Goal: Check status: Check status

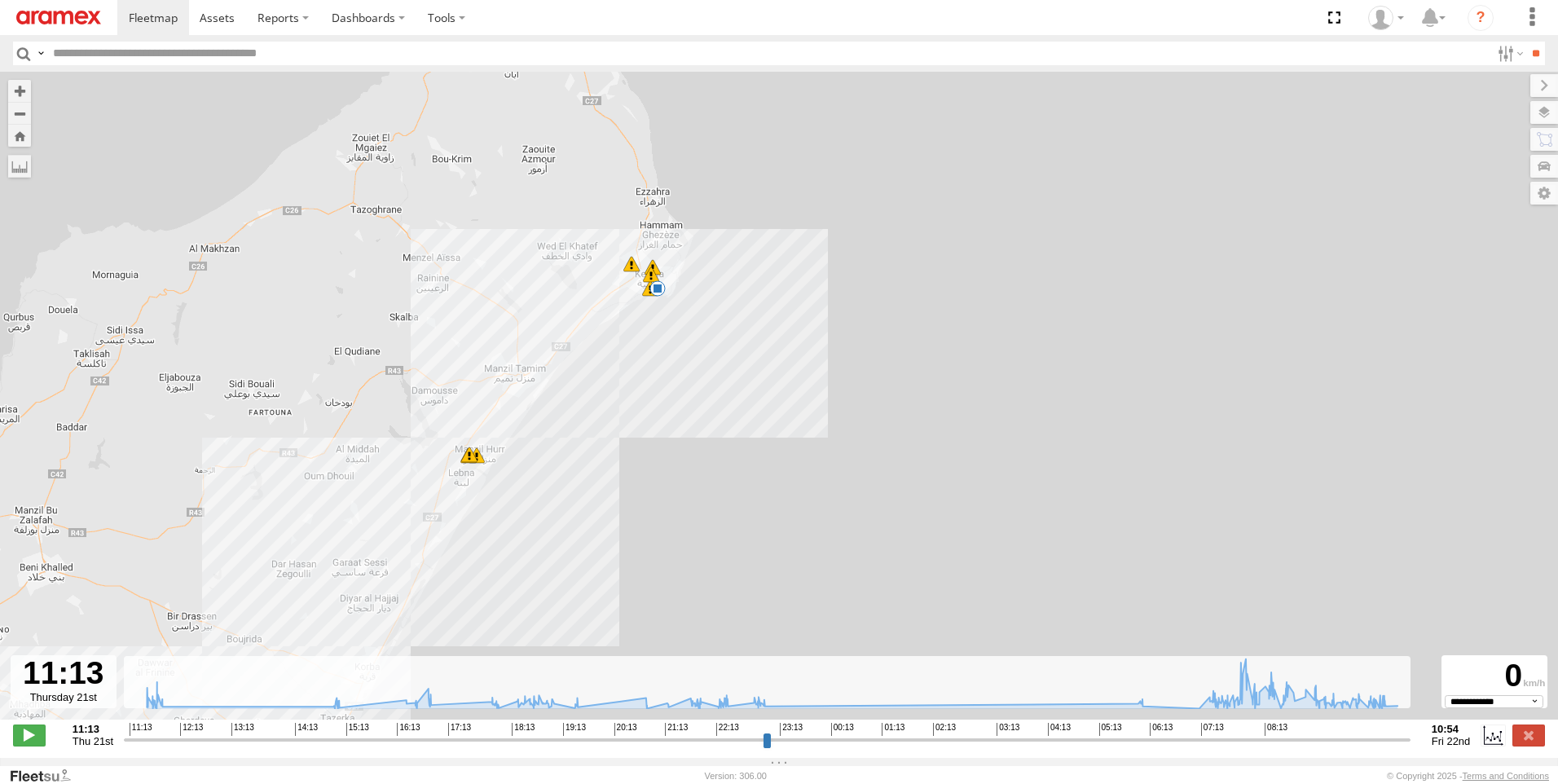
select select "**********"
click at [1537, 745] on label at bounding box center [1528, 735] width 32 height 21
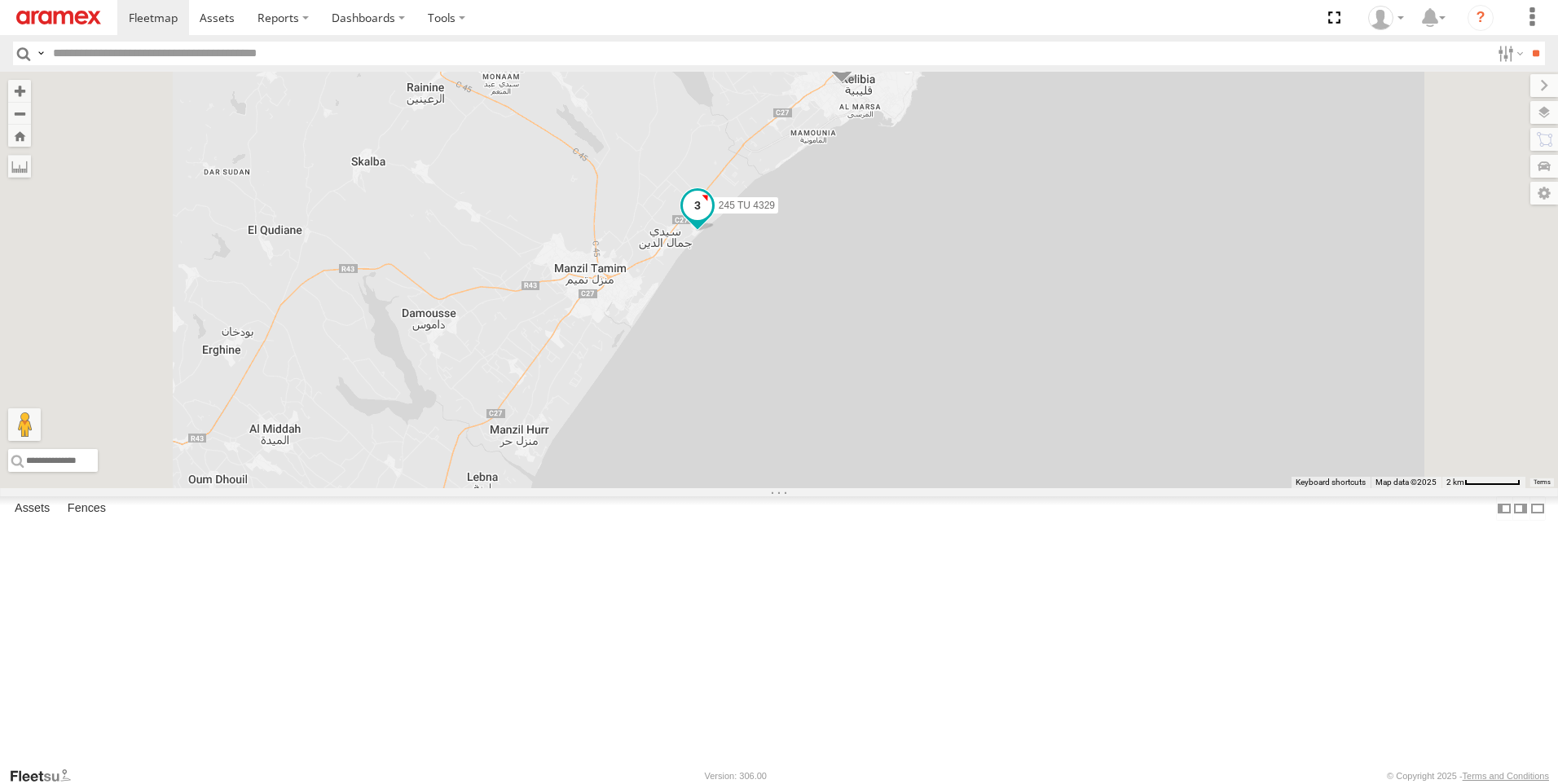
click at [712, 220] on span at bounding box center [697, 205] width 30 height 29
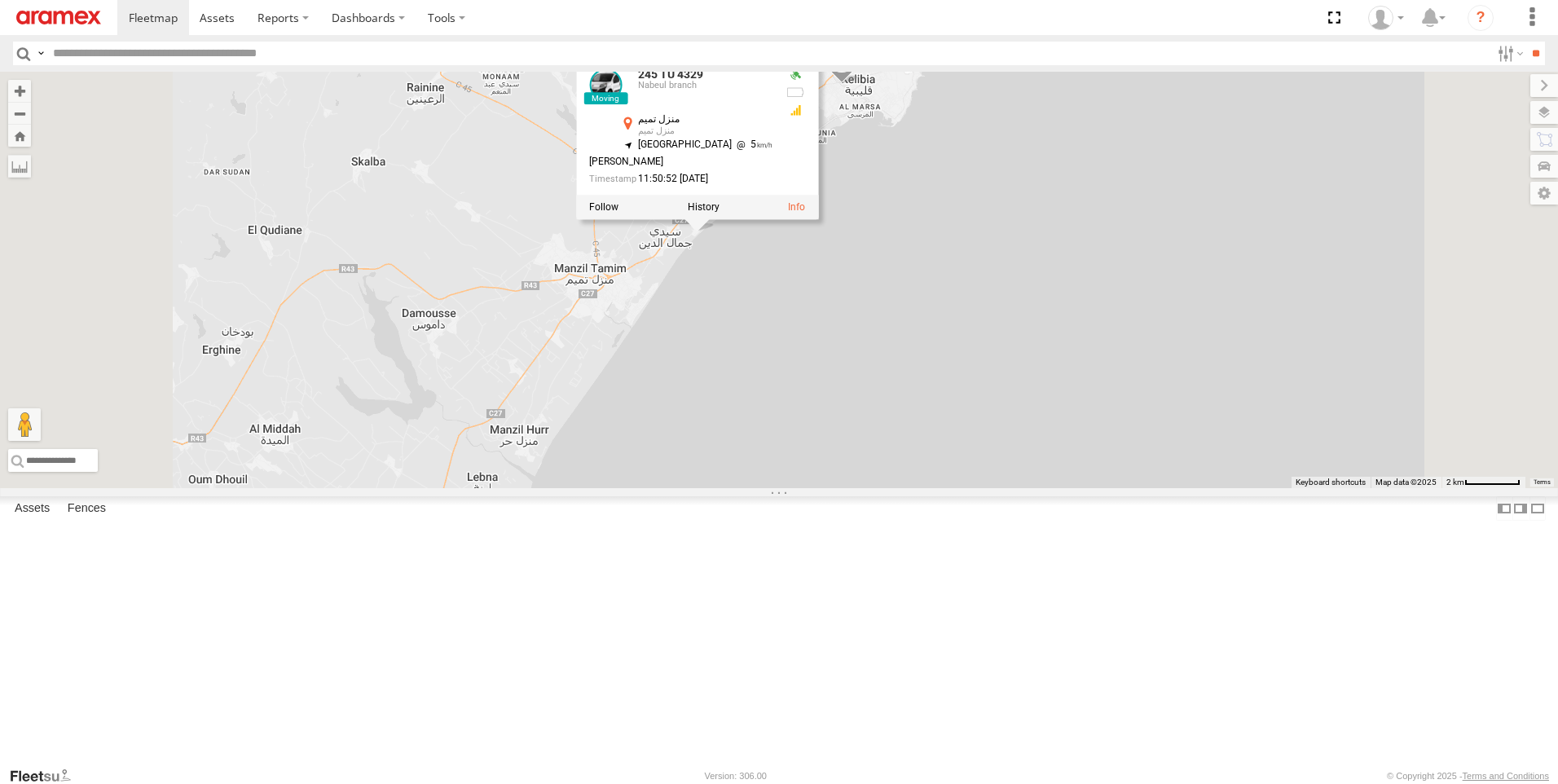
click at [973, 421] on div "241 TU 2027 241 TU 8769 245 TU 4329 245 TU 4329 [GEOGRAPHIC_DATA] branch منزل ت…" at bounding box center [779, 279] width 1558 height 416
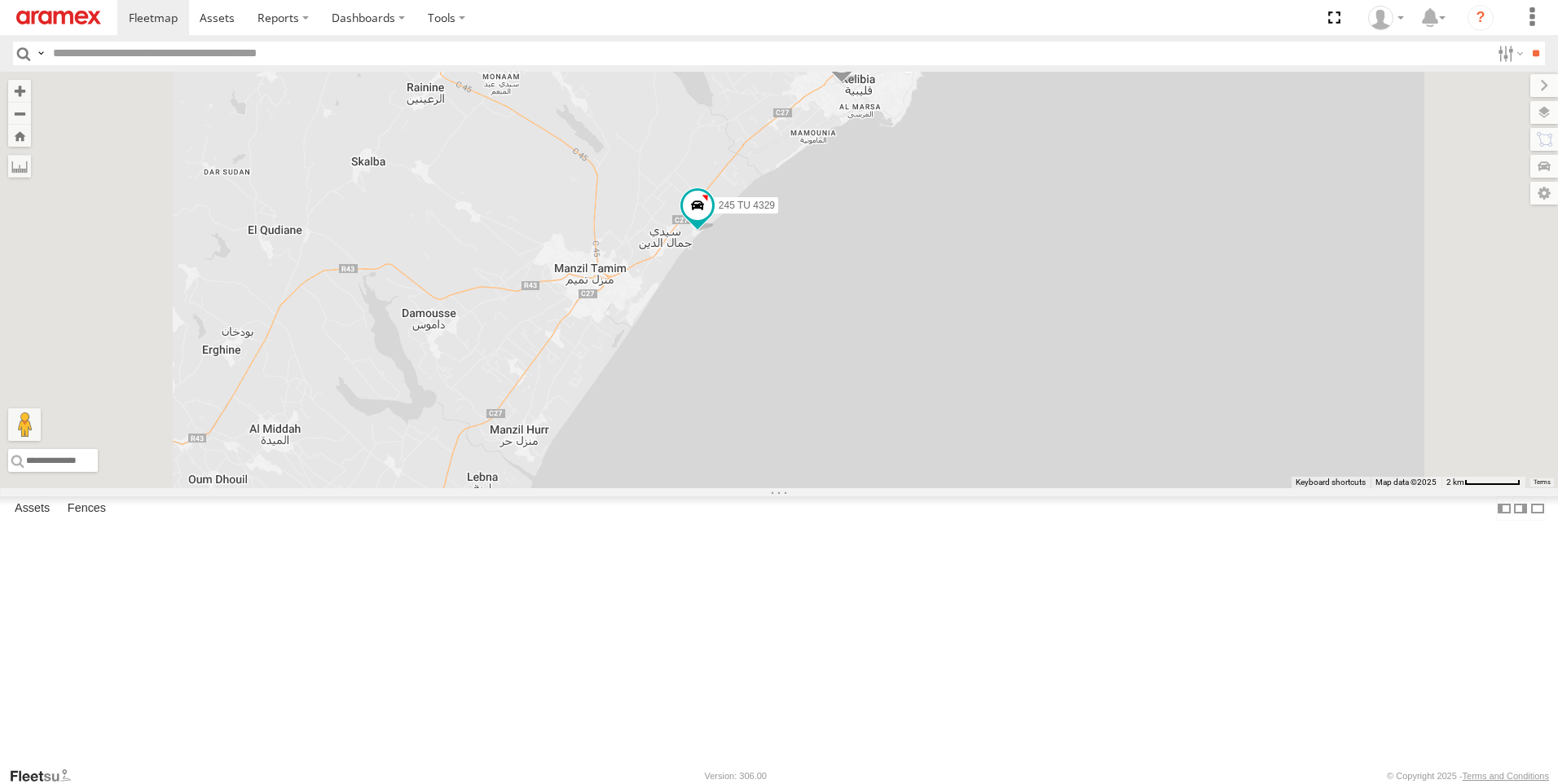
click at [859, 84] on span at bounding box center [841, 62] width 36 height 44
click at [863, 65] on label at bounding box center [847, 59] width 31 height 11
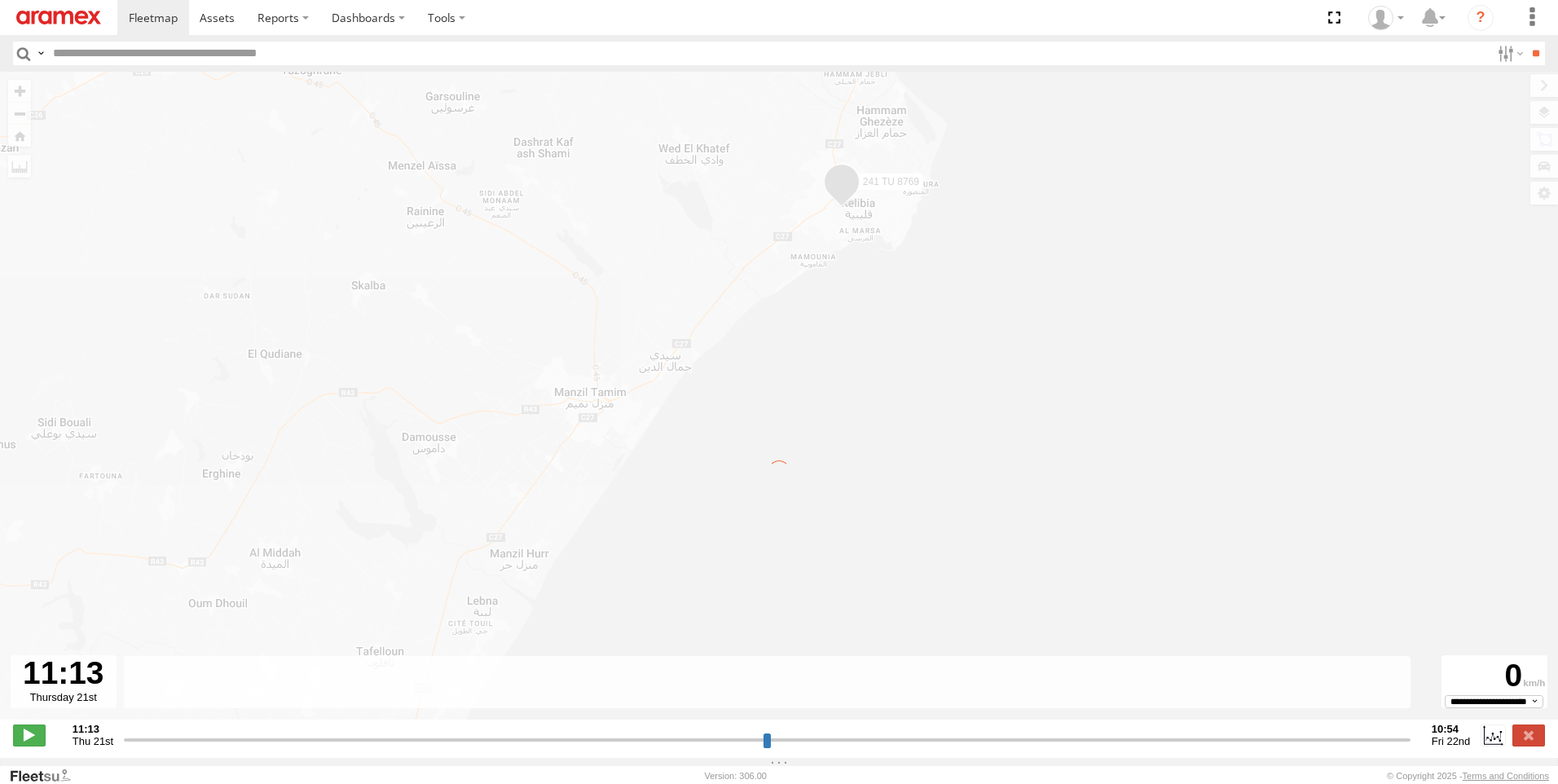
type input "**********"
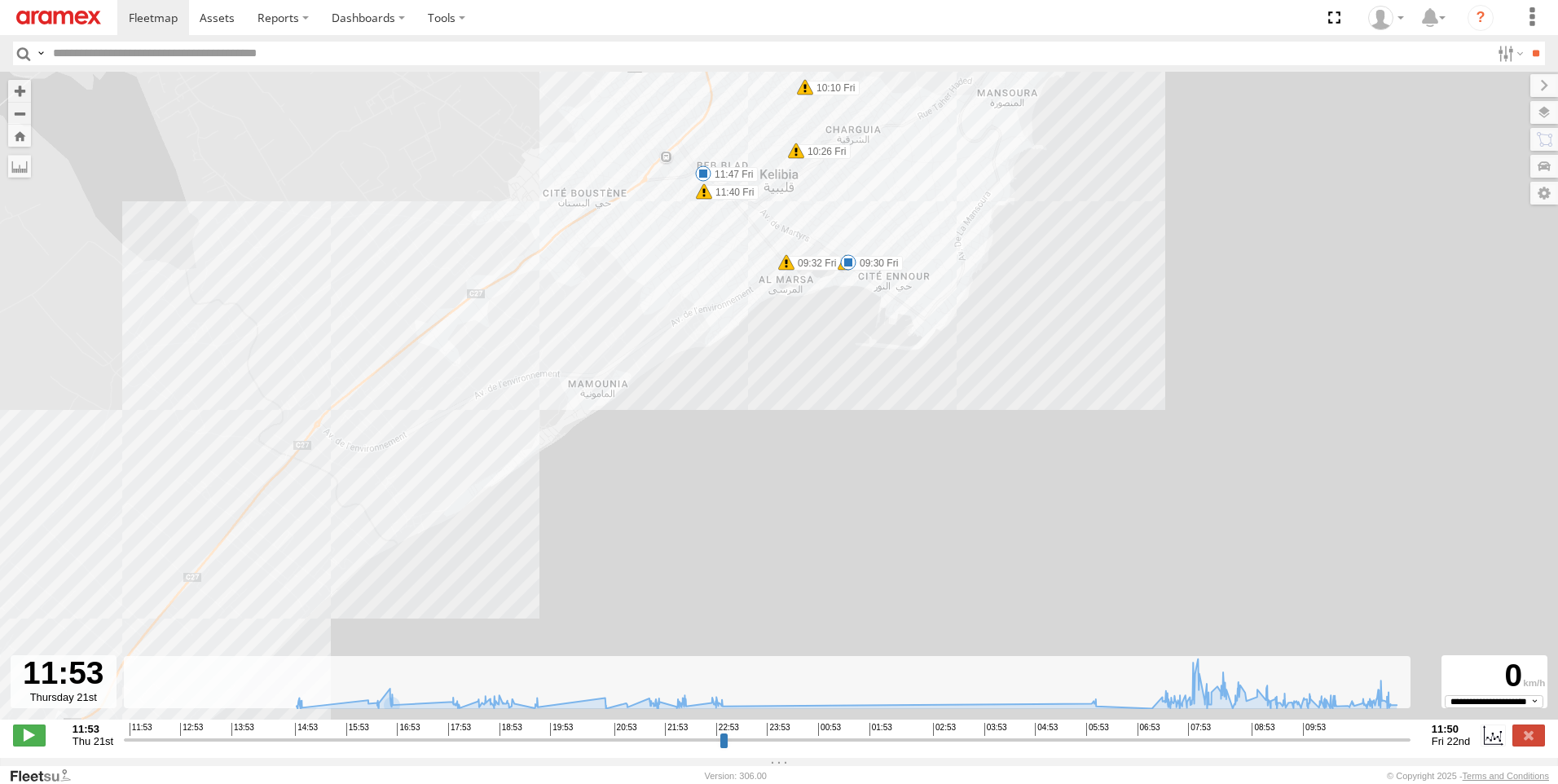
drag, startPoint x: 837, startPoint y: 237, endPoint x: 853, endPoint y: 246, distance: 18.4
click at [853, 246] on div "241 TU 8769 08:35 Fri 08:48 Fri 08:48 Fri 09:30 Fri 11:47 Fri 09:32 Fri 09:55 F…" at bounding box center [779, 403] width 1558 height 665
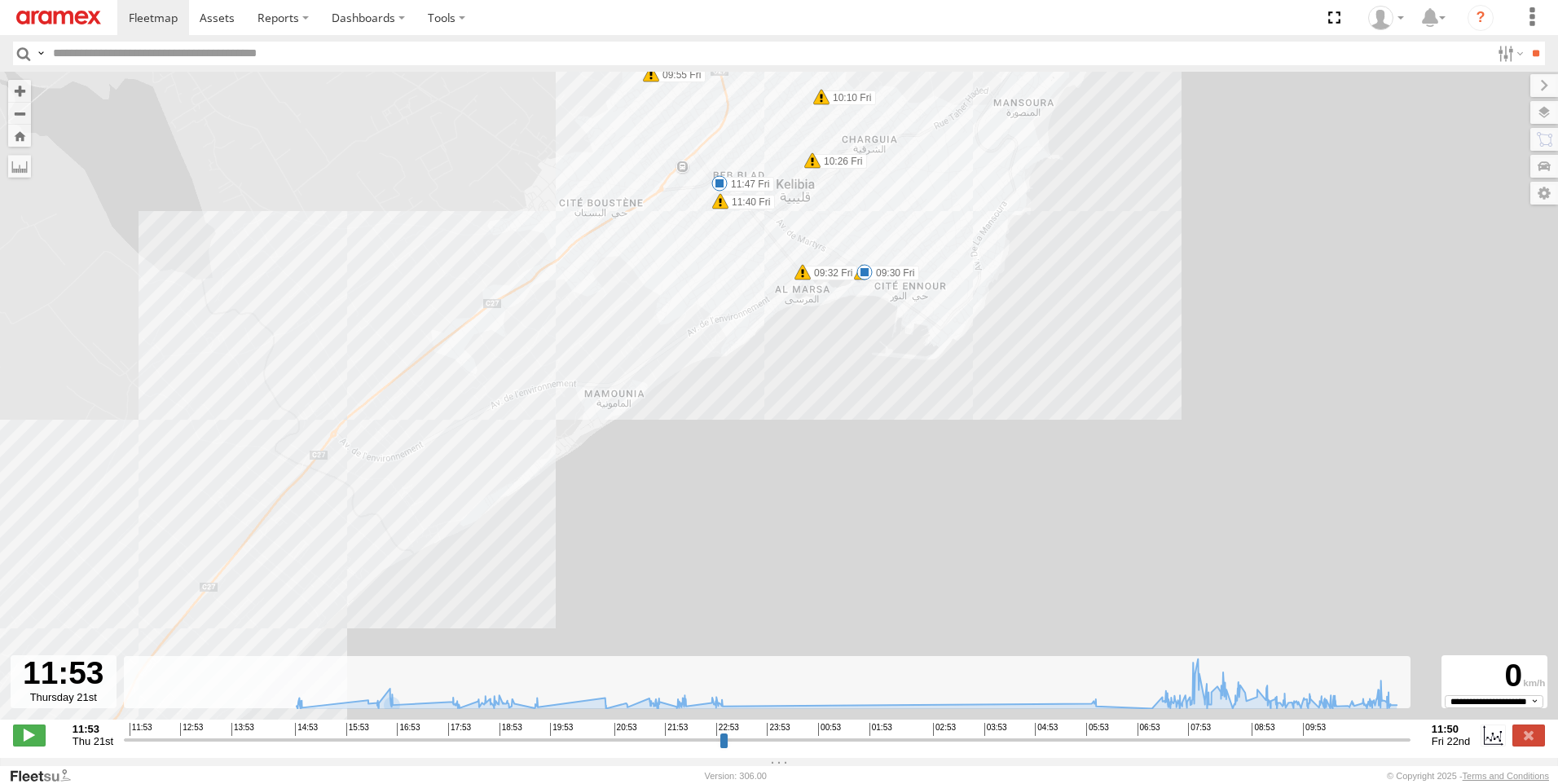
click at [720, 184] on span at bounding box center [719, 183] width 16 height 16
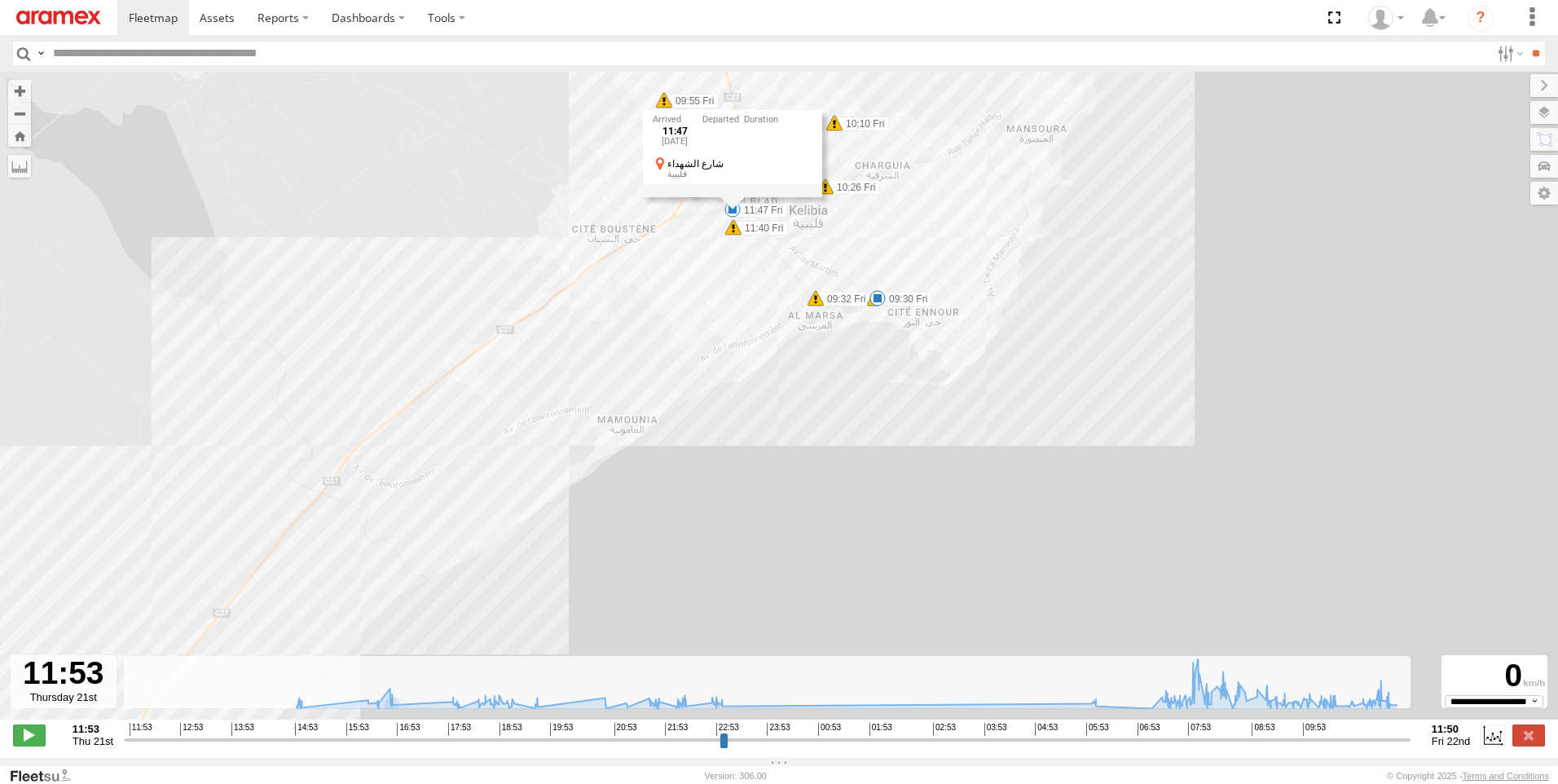
drag, startPoint x: 873, startPoint y: 222, endPoint x: 888, endPoint y: 251, distance: 32.6
click at [888, 251] on div "241 TU 8769 08:35 Fri 08:48 Fri 08:48 Fri 09:30 Fri 11:47 Fri 09:32 Fri 09:55 F…" at bounding box center [779, 403] width 1558 height 665
click at [738, 234] on span at bounding box center [733, 226] width 16 height 16
click at [923, 241] on div "241 TU 8769 08:35 Fri 08:48 Fri 08:48 Fri 09:30 Fri 11:47 Fri 09:32 Fri 09:55 F…" at bounding box center [779, 403] width 1558 height 665
click at [877, 303] on span at bounding box center [877, 298] width 16 height 16
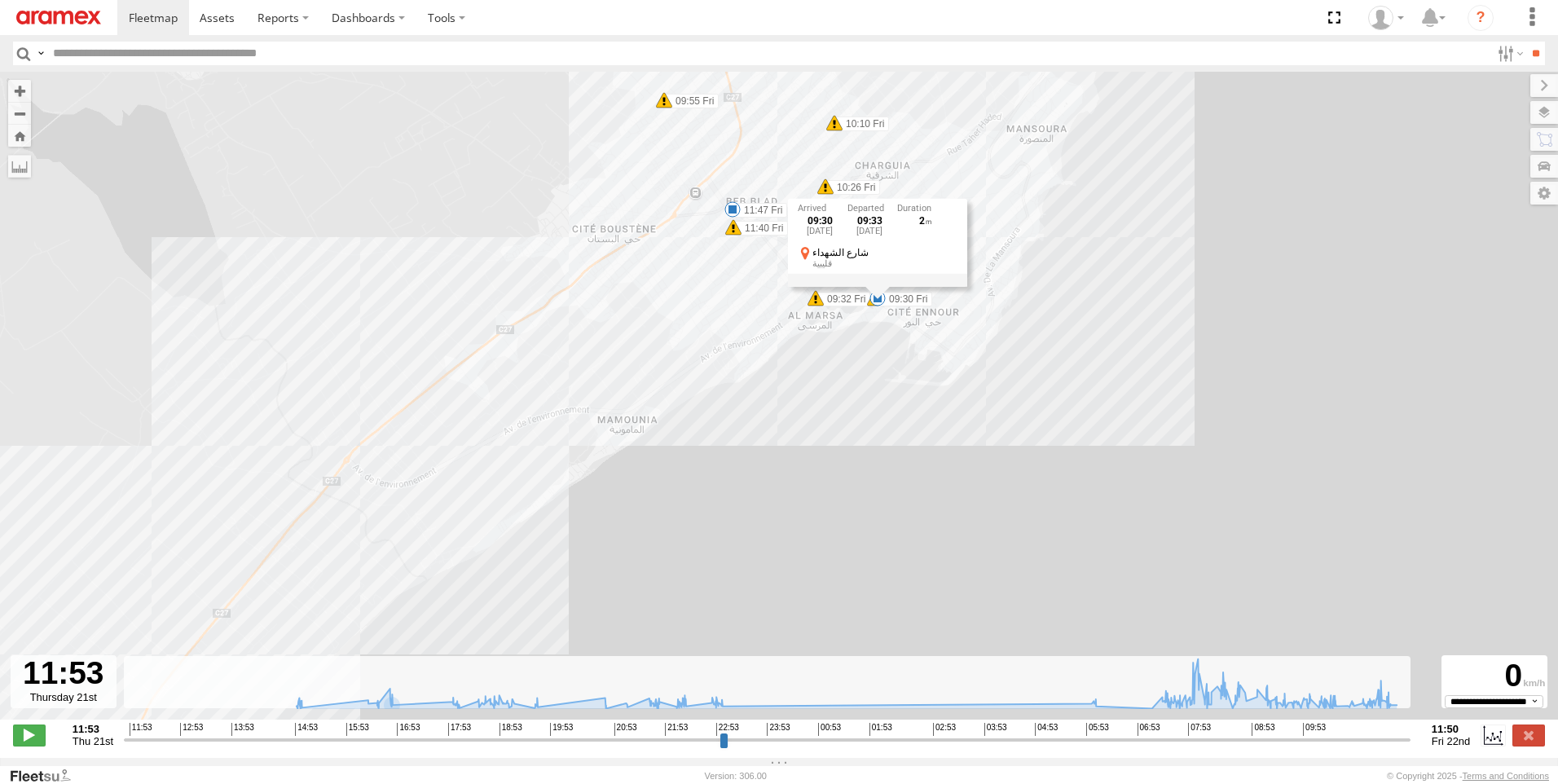
click at [1286, 242] on div "241 TU 8769 08:35 Fri 08:48 Fri 08:48 Fri 09:30 Fri 11:47 Fri 09:32 Fri 09:55 F…" at bounding box center [779, 403] width 1558 height 665
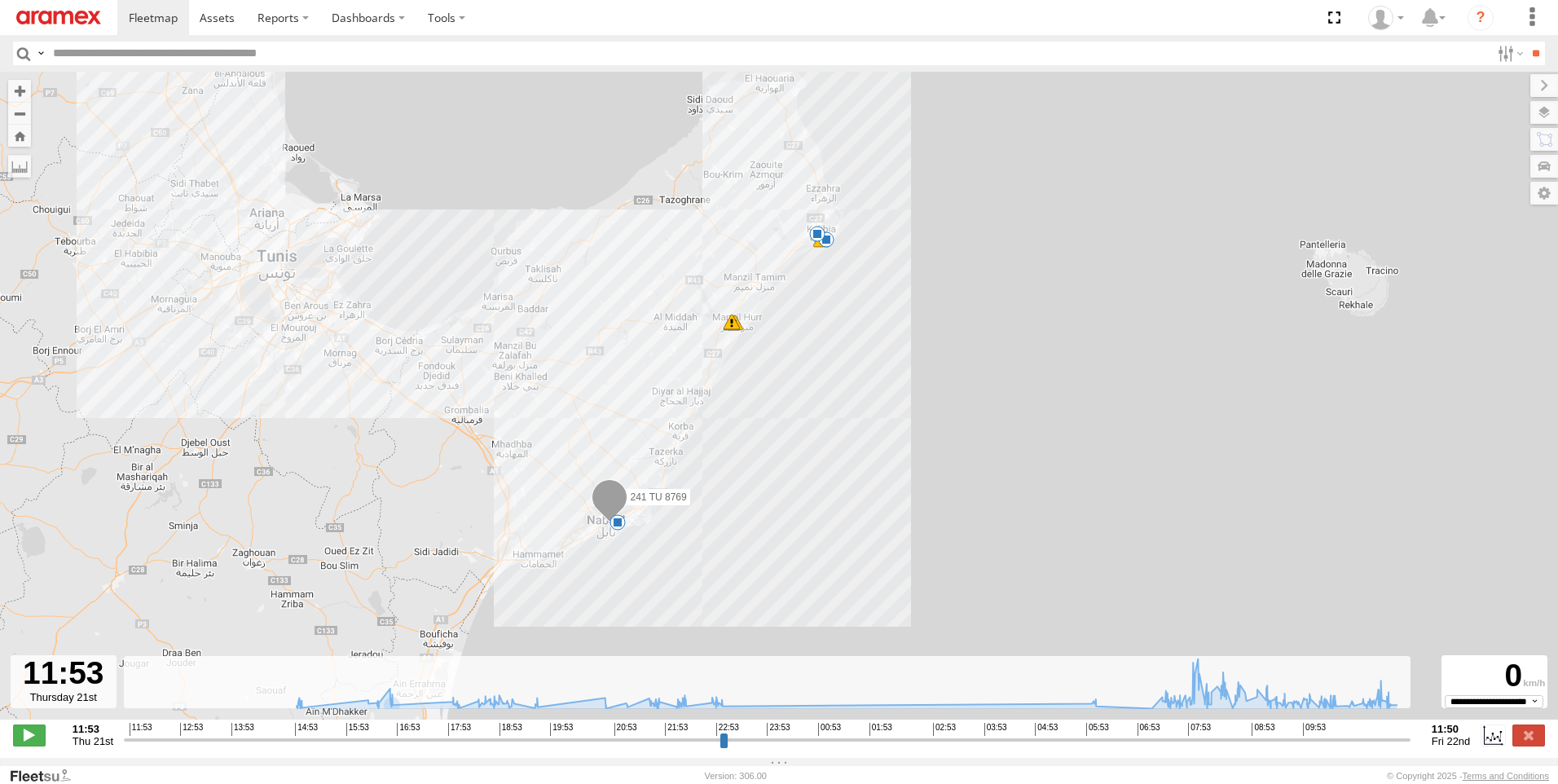
click at [628, 527] on div "241 TU 8769 08:35 Fri 08:48 Fri 08:48 Fri 09:30 Fri 11:47 Fri 16 6" at bounding box center [779, 403] width 1558 height 665
click at [621, 521] on div "16" at bounding box center [617, 521] width 16 height 16
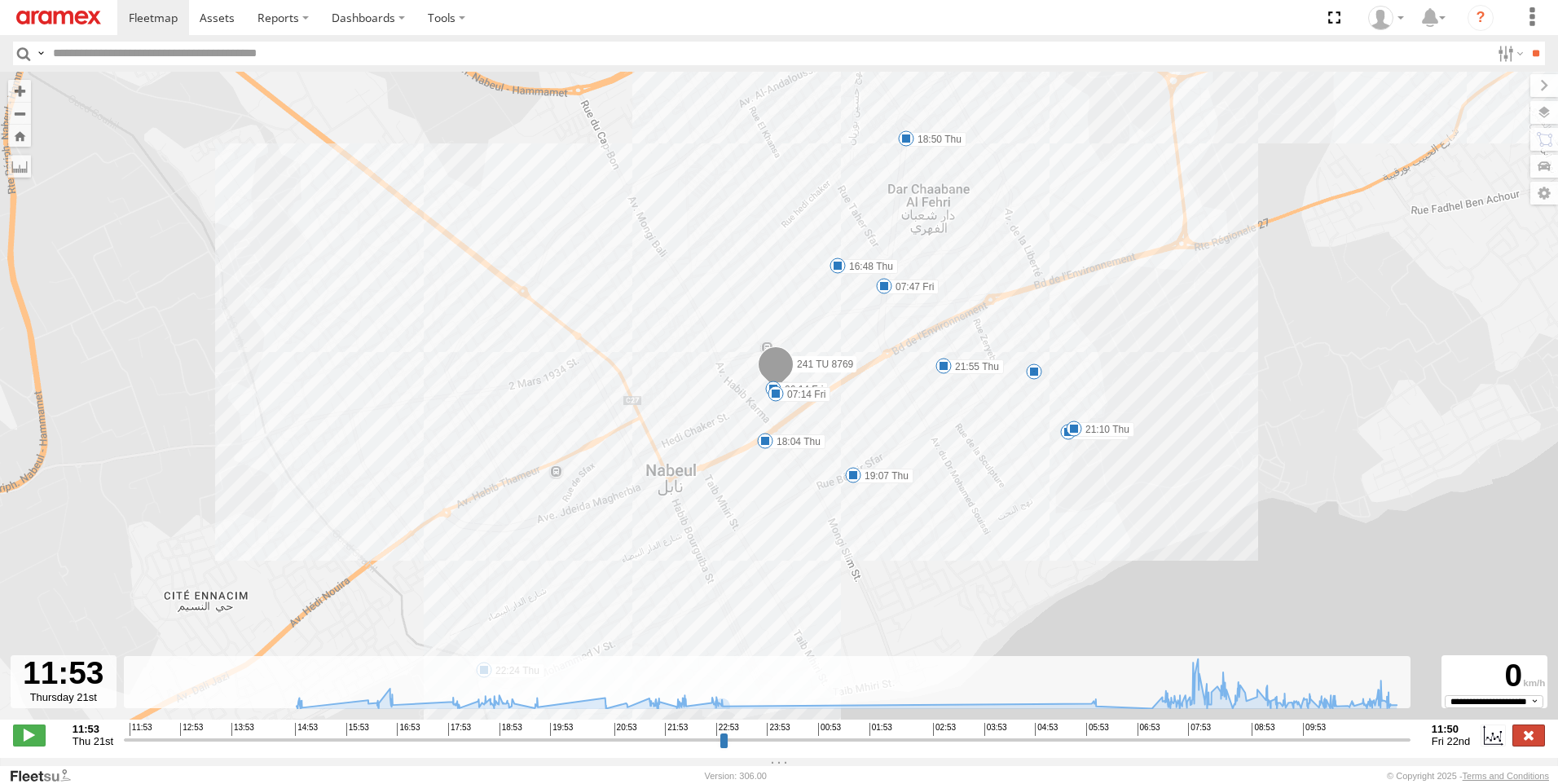
click at [1530, 744] on label at bounding box center [1528, 735] width 32 height 21
